Goal: Download file/media: Download file/media

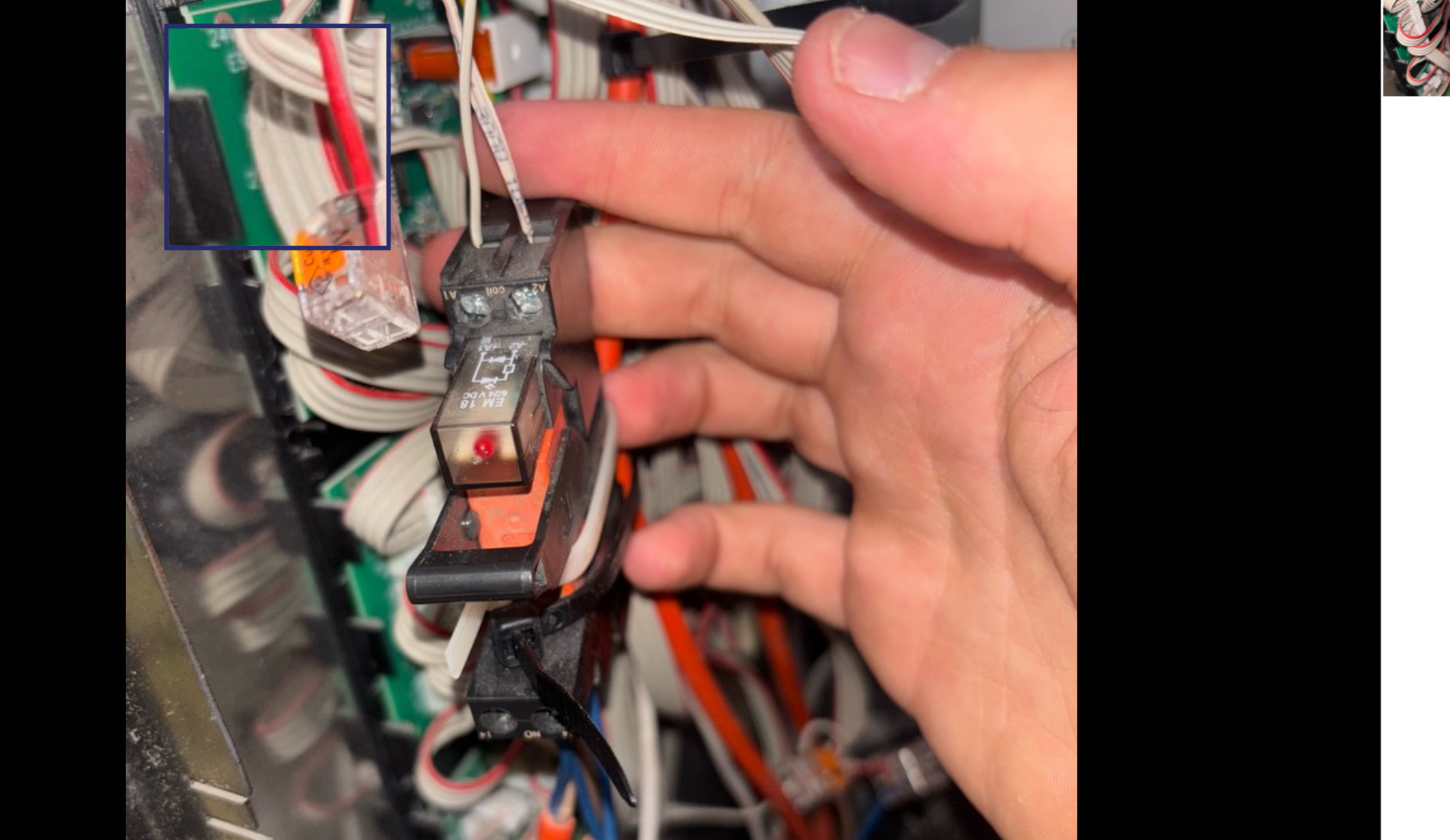
scroll to position [581, 0]
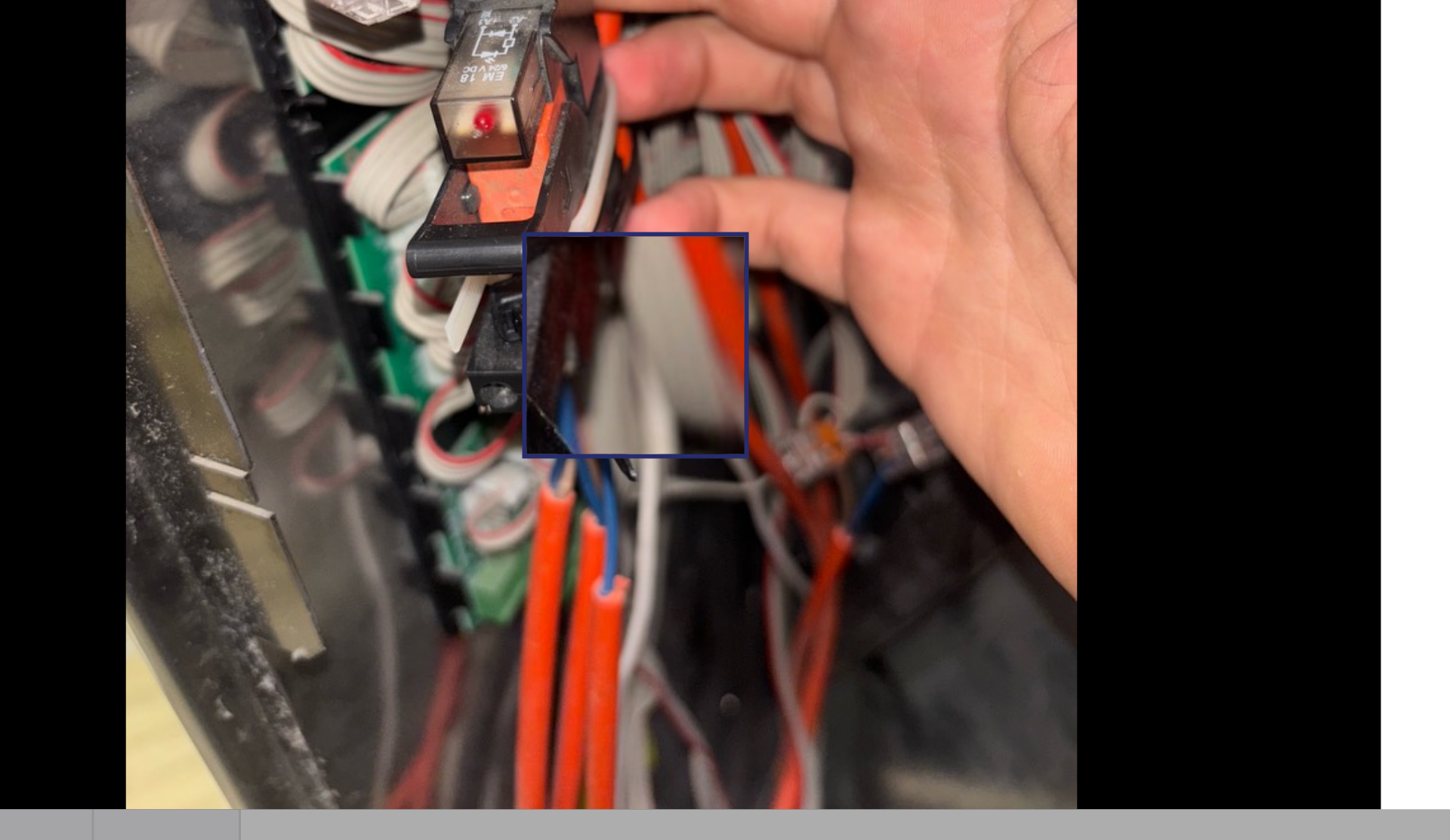
click at [618, 509] on img at bounding box center [607, 453] width 317 height 423
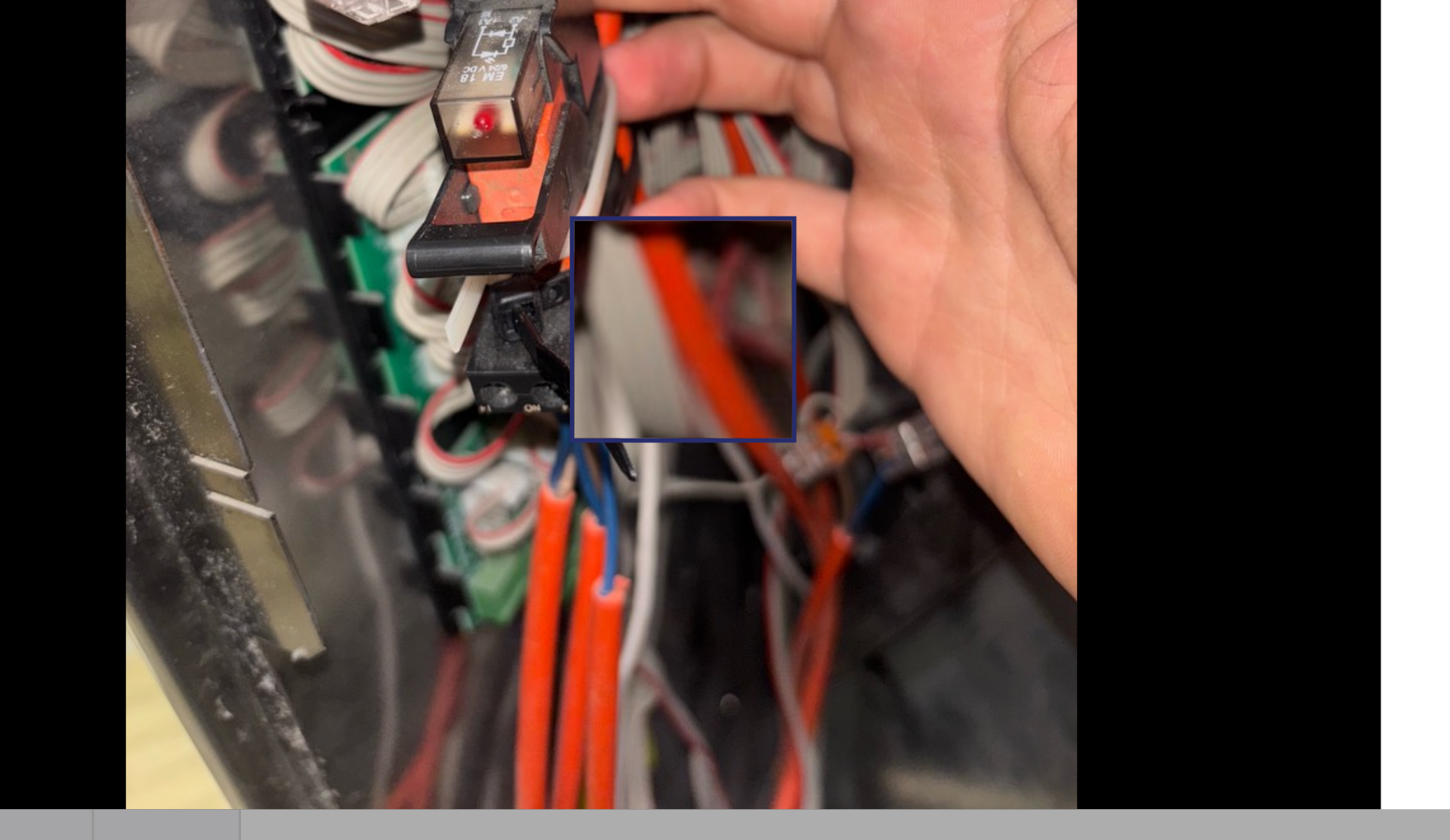
click at [633, 504] on img at bounding box center [607, 453] width 317 height 423
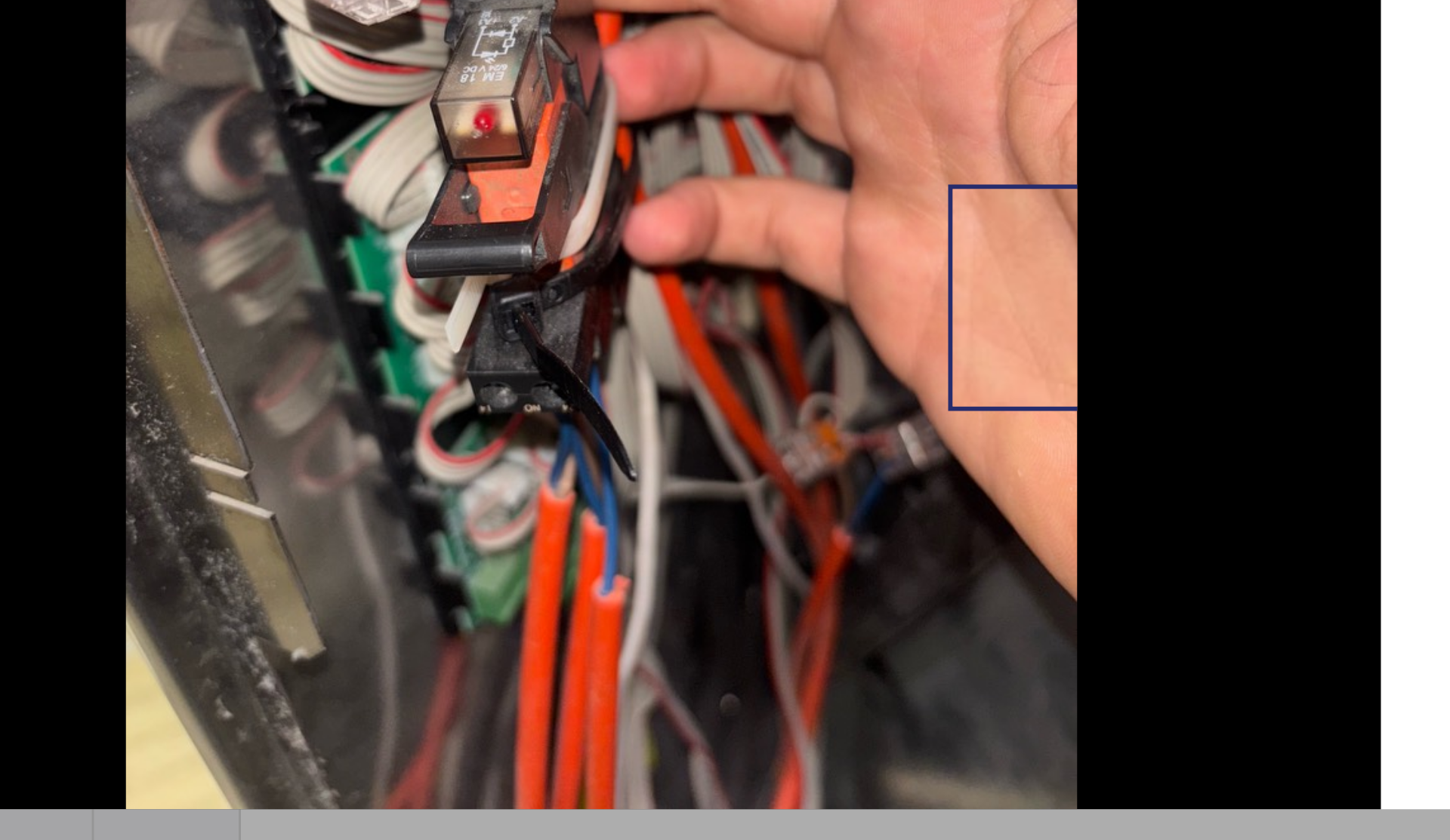
click at [790, 491] on div at bounding box center [607, 453] width 519 height 423
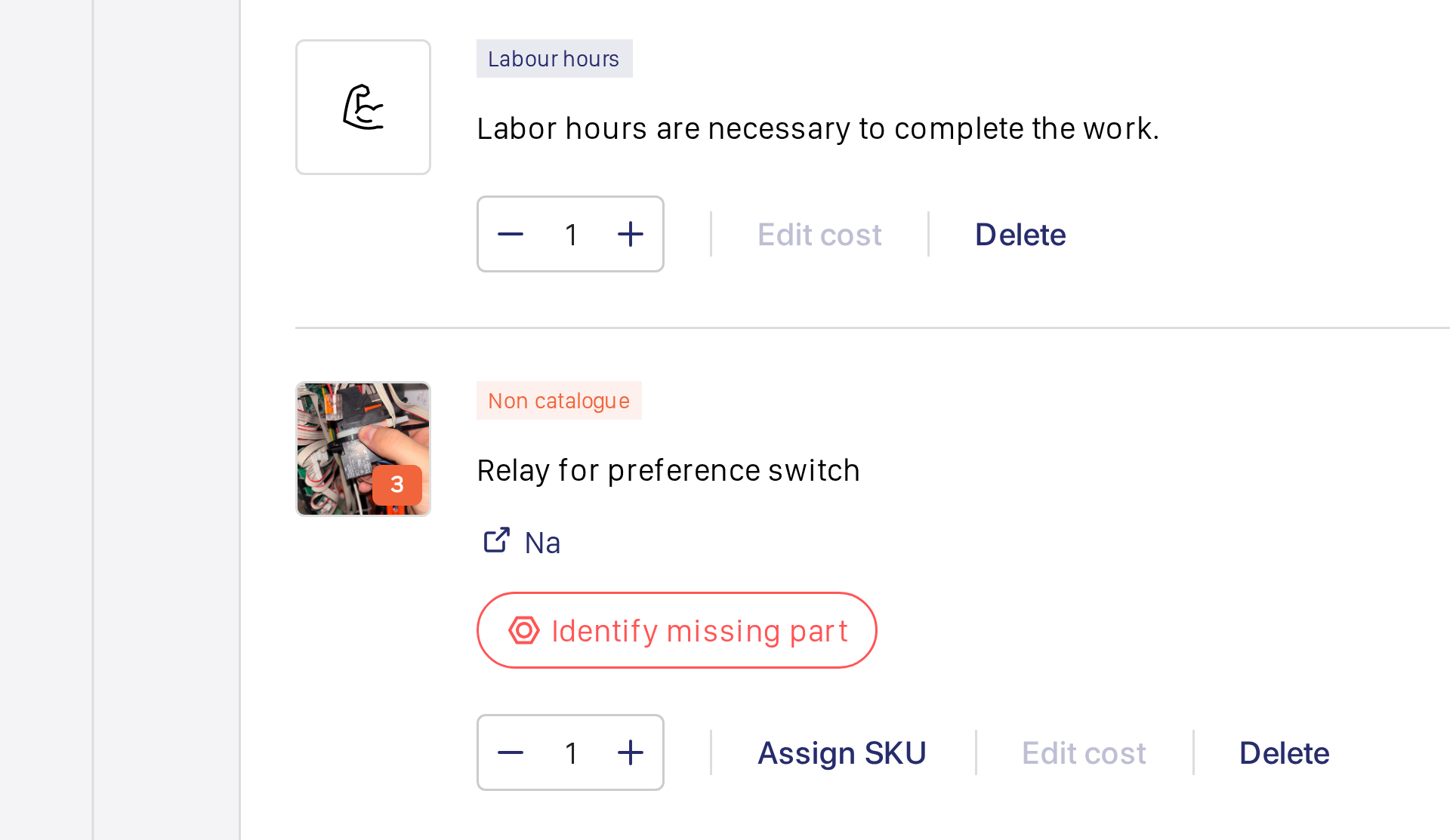
click at [534, 533] on img at bounding box center [528, 545] width 45 height 45
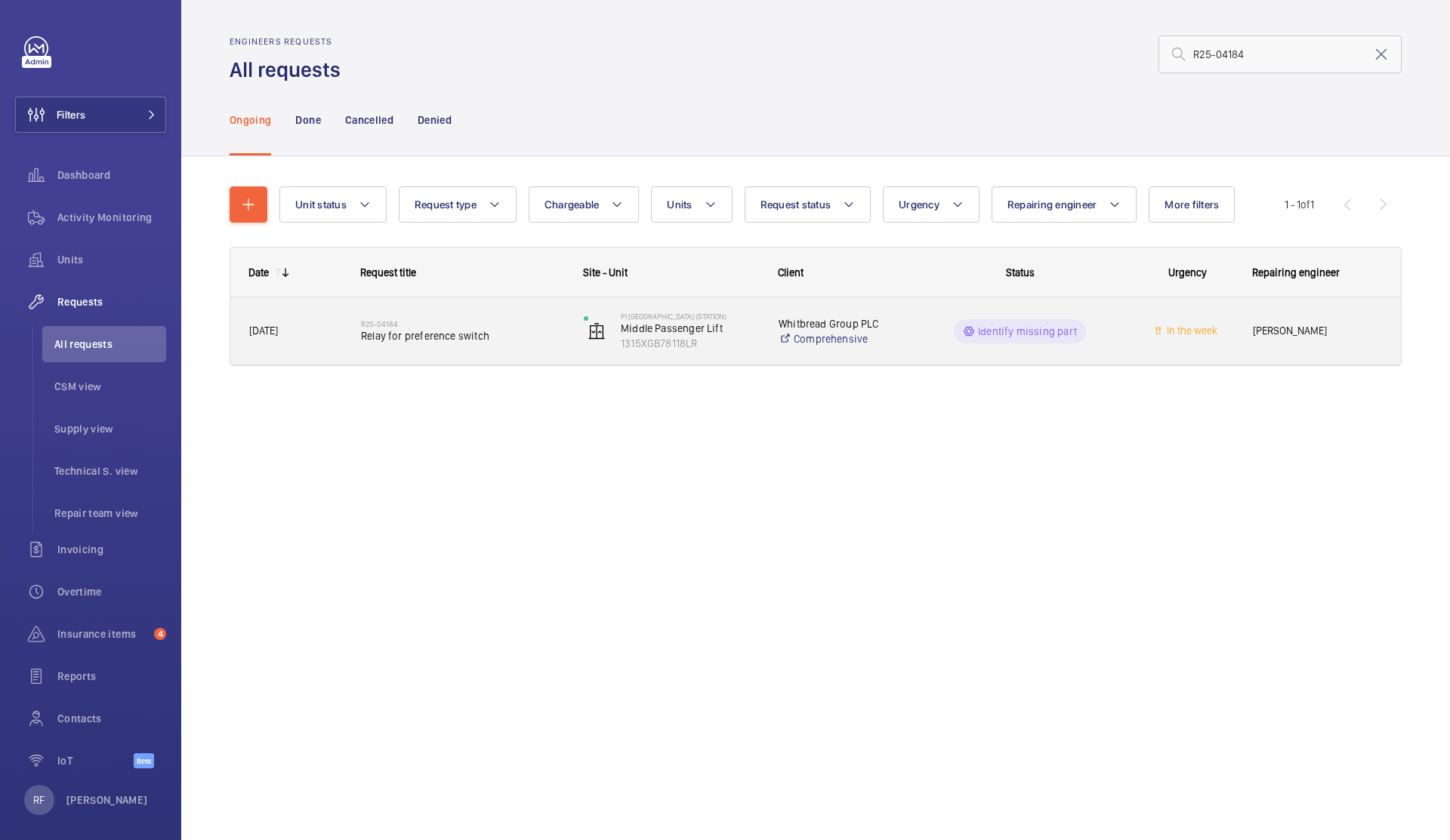
click at [552, 342] on span "Relay for preference switch" at bounding box center [462, 336] width 203 height 15
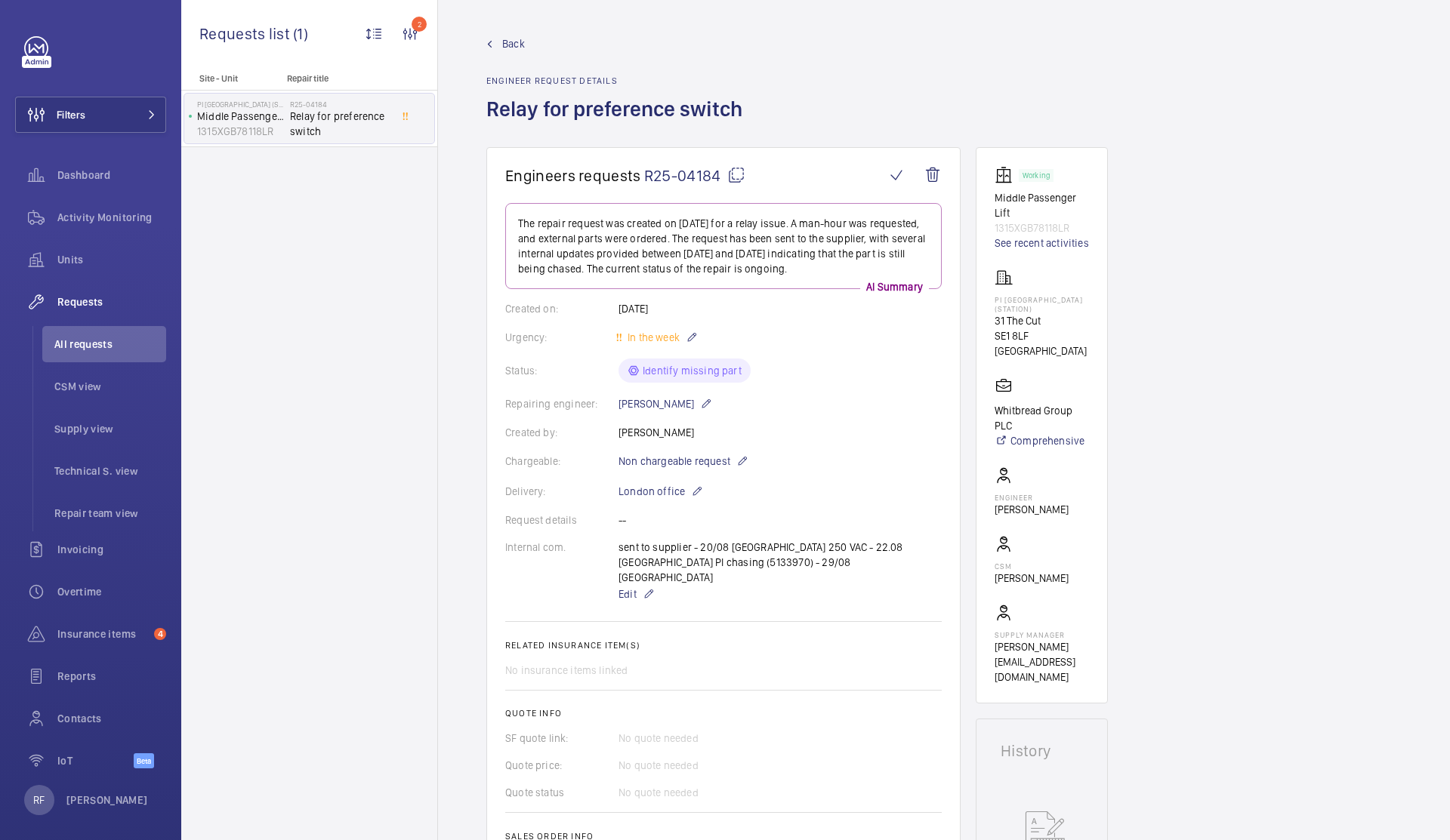
click at [1033, 208] on p "Middle Passenger Lift" at bounding box center [1042, 205] width 94 height 30
click at [1030, 187] on div "Working" at bounding box center [1036, 178] width 34 height 25
click at [1026, 202] on p "Middle Passenger Lift" at bounding box center [1042, 205] width 94 height 30
click at [1029, 283] on div "PI [GEOGRAPHIC_DATA] (Station) [STREET_ADDRESS]" at bounding box center [1042, 314] width 94 height 90
click at [1033, 247] on link "See recent activities" at bounding box center [1042, 242] width 94 height 15
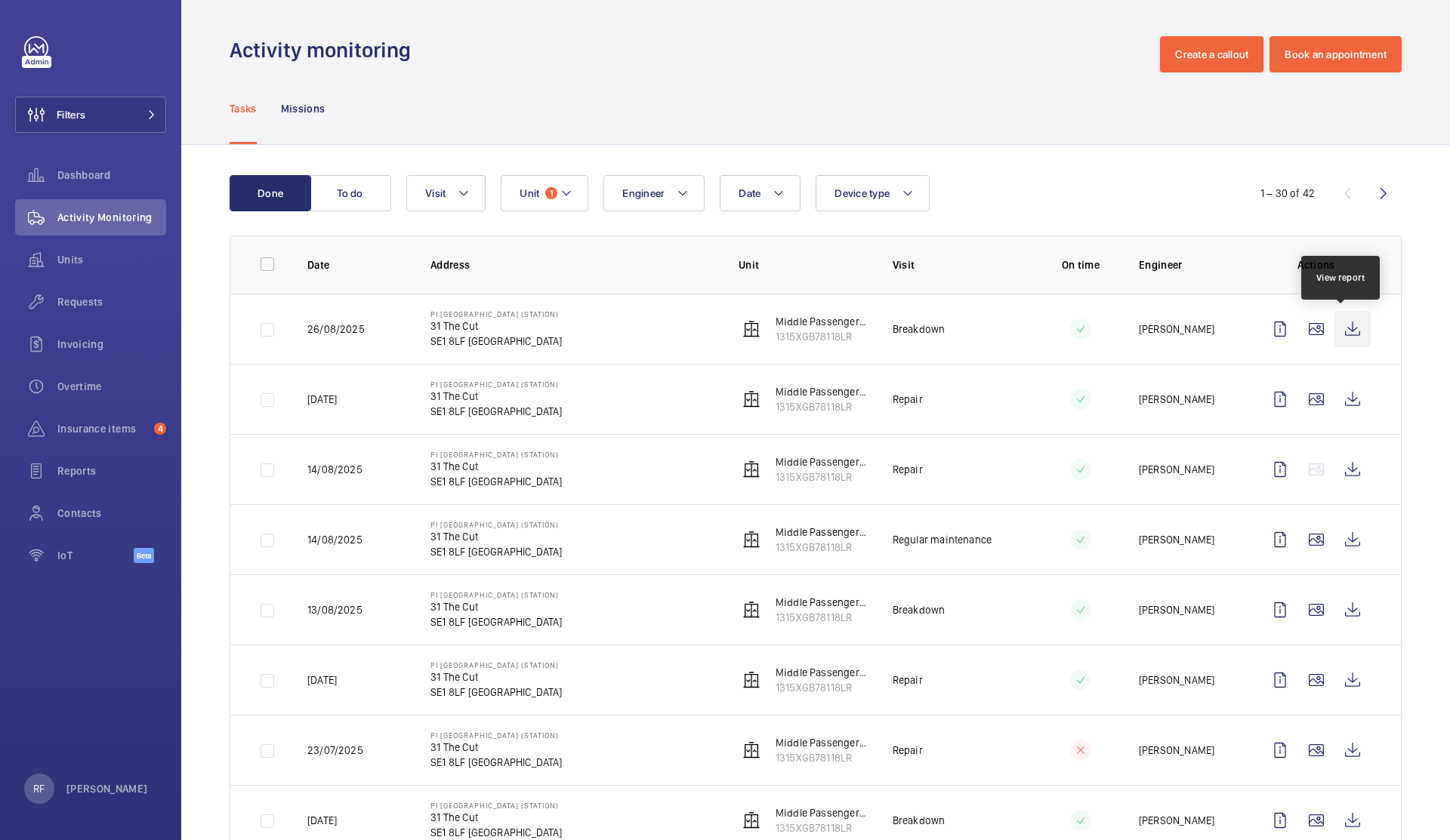
click at [1339, 336] on wm-front-icon-button at bounding box center [1352, 329] width 36 height 36
click at [1340, 404] on wm-front-icon-button at bounding box center [1352, 398] width 36 height 36
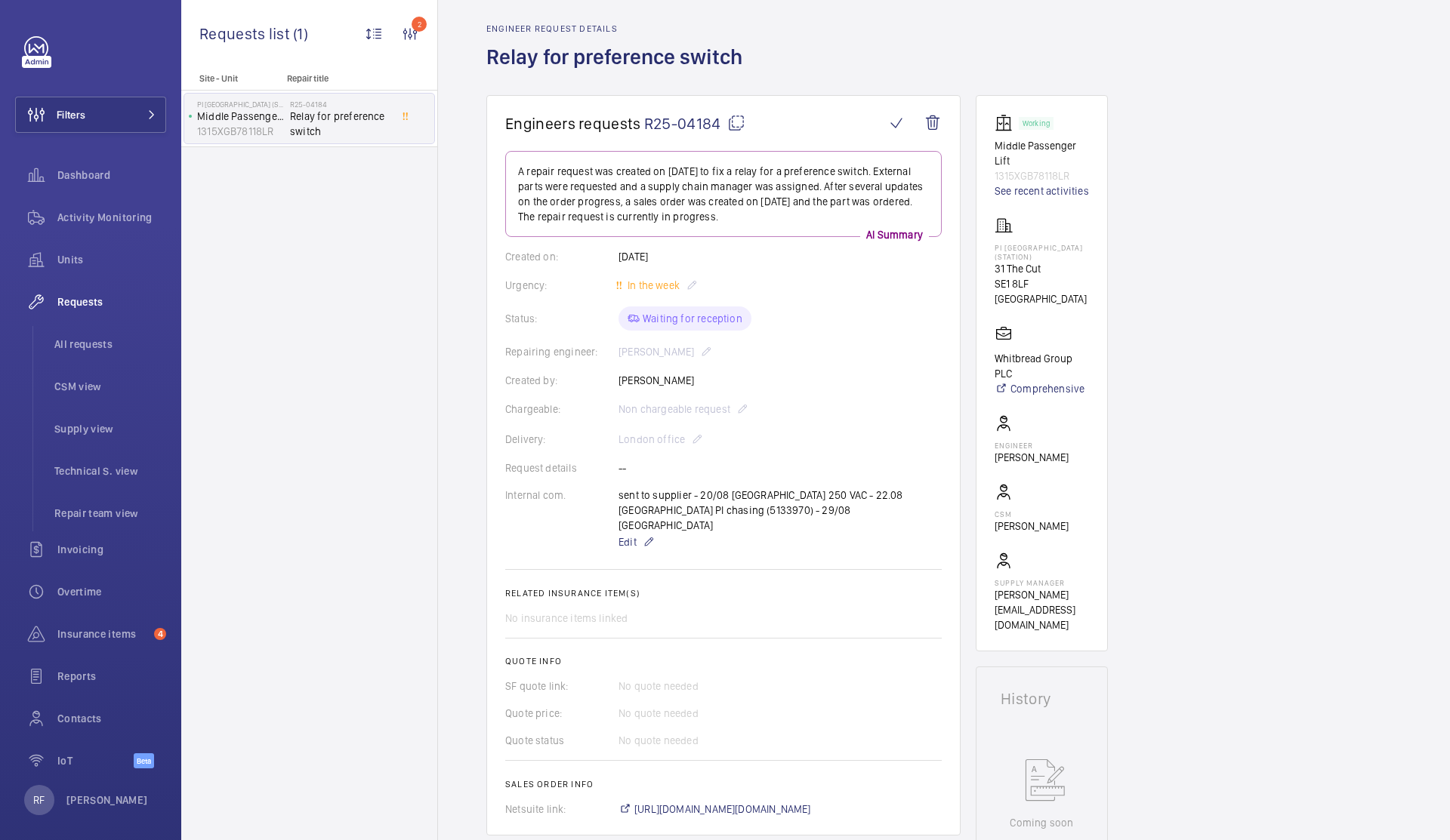
scroll to position [53, 0]
